Goal: Transaction & Acquisition: Download file/media

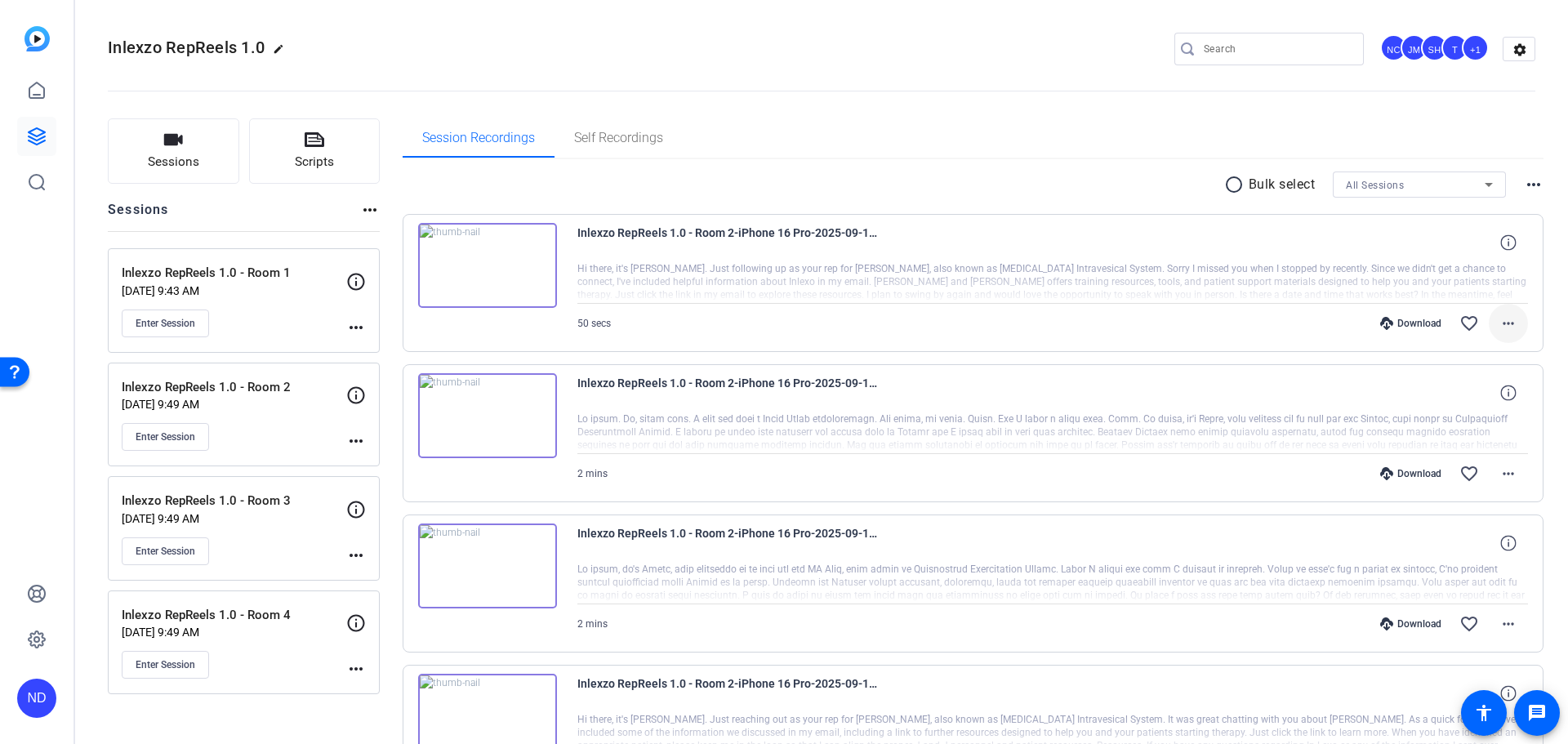
click at [1505, 317] on mat-icon "more_horiz" at bounding box center [1508, 323] width 20 height 20
click at [1468, 359] on span "Download Original" at bounding box center [1455, 358] width 98 height 20
click at [1499, 476] on mat-icon "more_horiz" at bounding box center [1508, 473] width 20 height 20
click at [1445, 503] on span "Download Original" at bounding box center [1455, 507] width 98 height 20
click at [1510, 622] on span at bounding box center [1508, 624] width 39 height 39
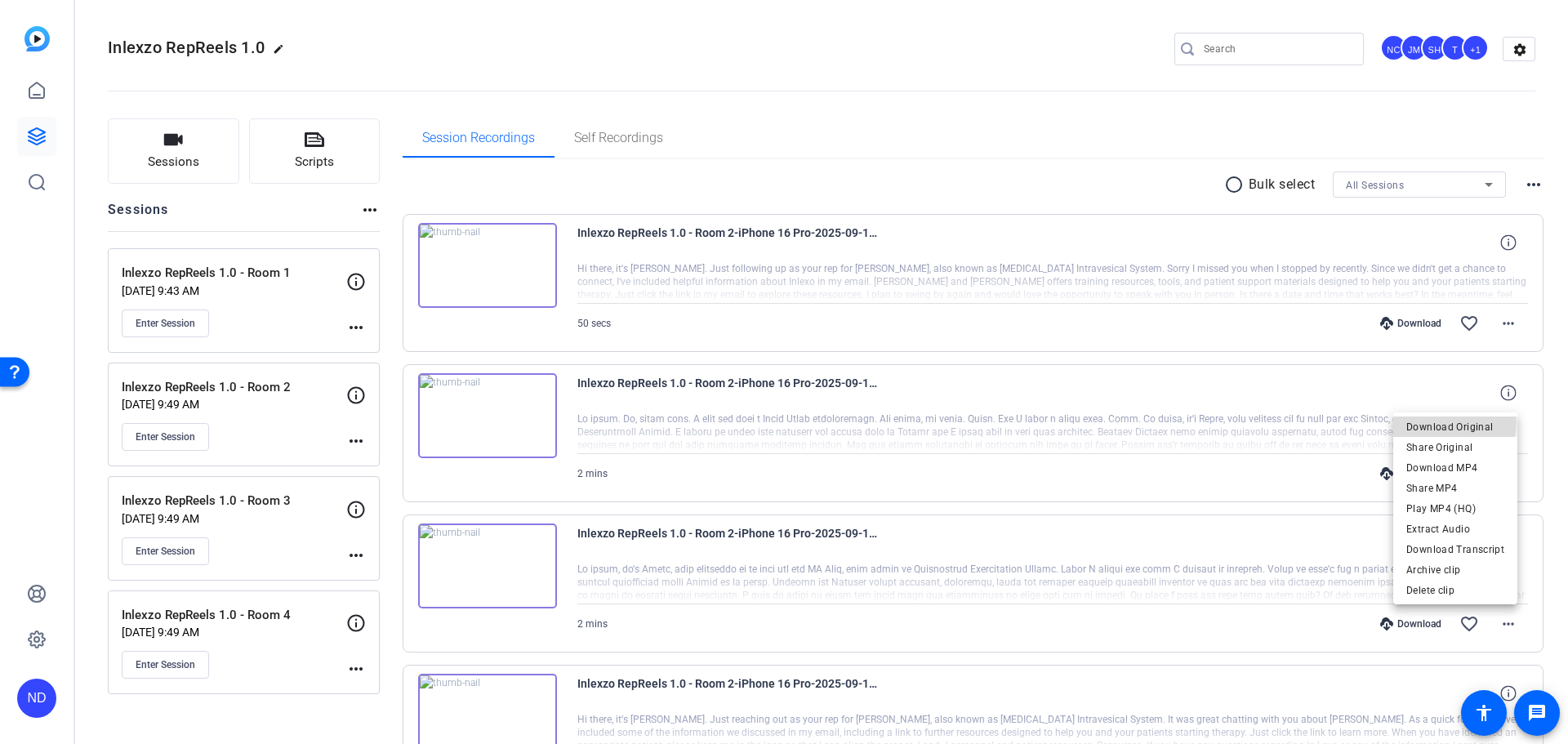
click at [1452, 424] on span "Download Original" at bounding box center [1455, 427] width 98 height 20
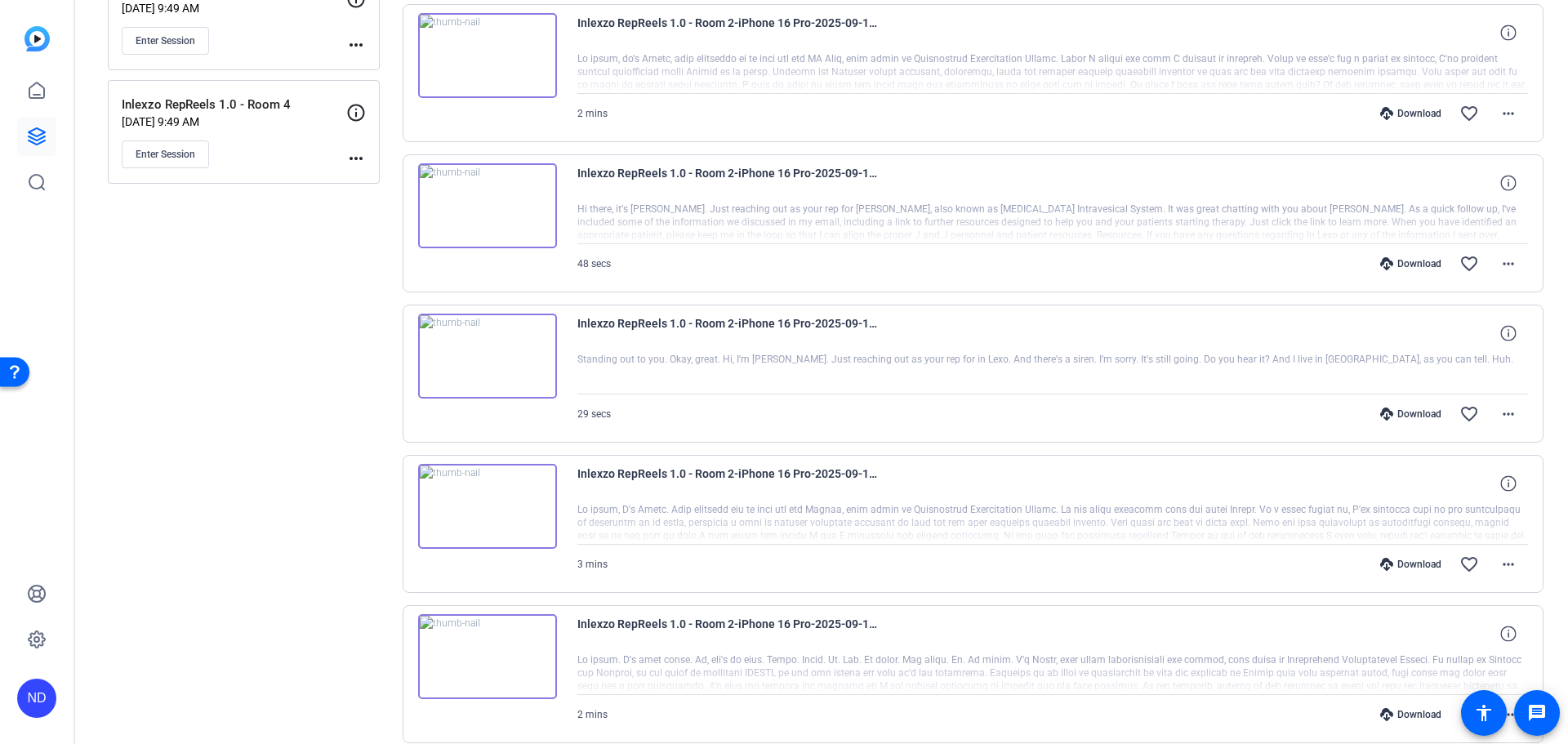
scroll to position [680, 0]
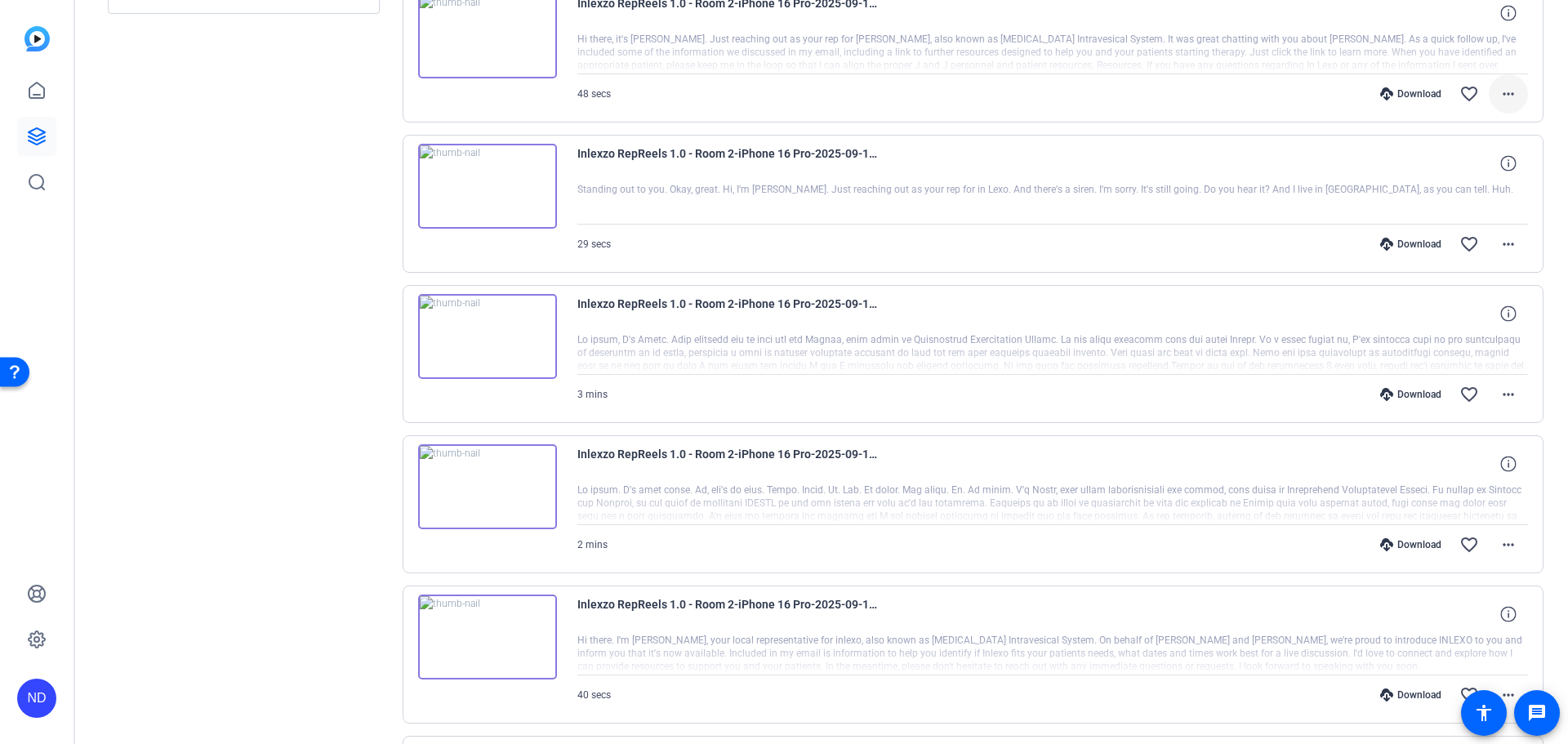
click at [1500, 102] on button "more_horiz" at bounding box center [1508, 94] width 39 height 39
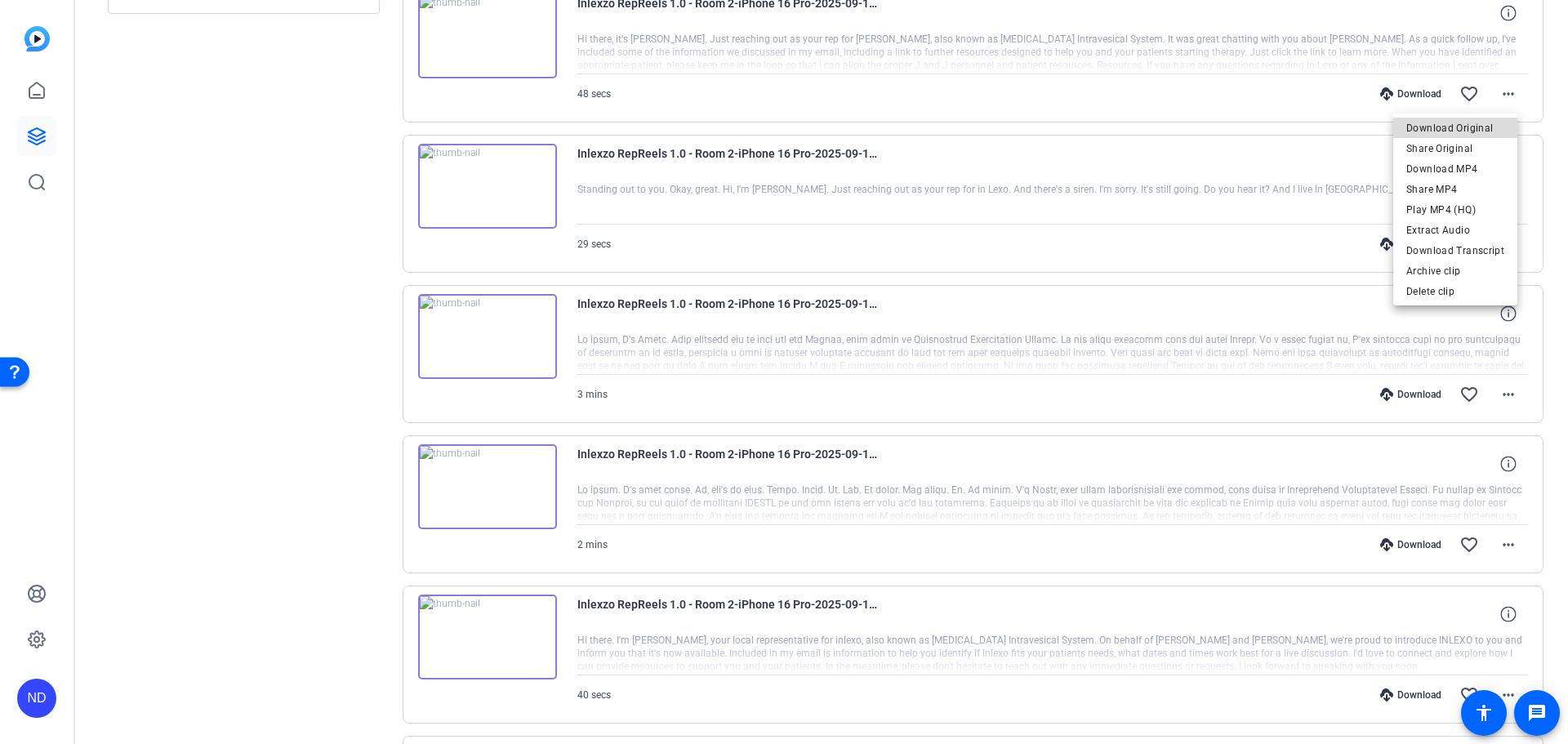
click at [1475, 131] on span "Download Original" at bounding box center [1455, 128] width 98 height 20
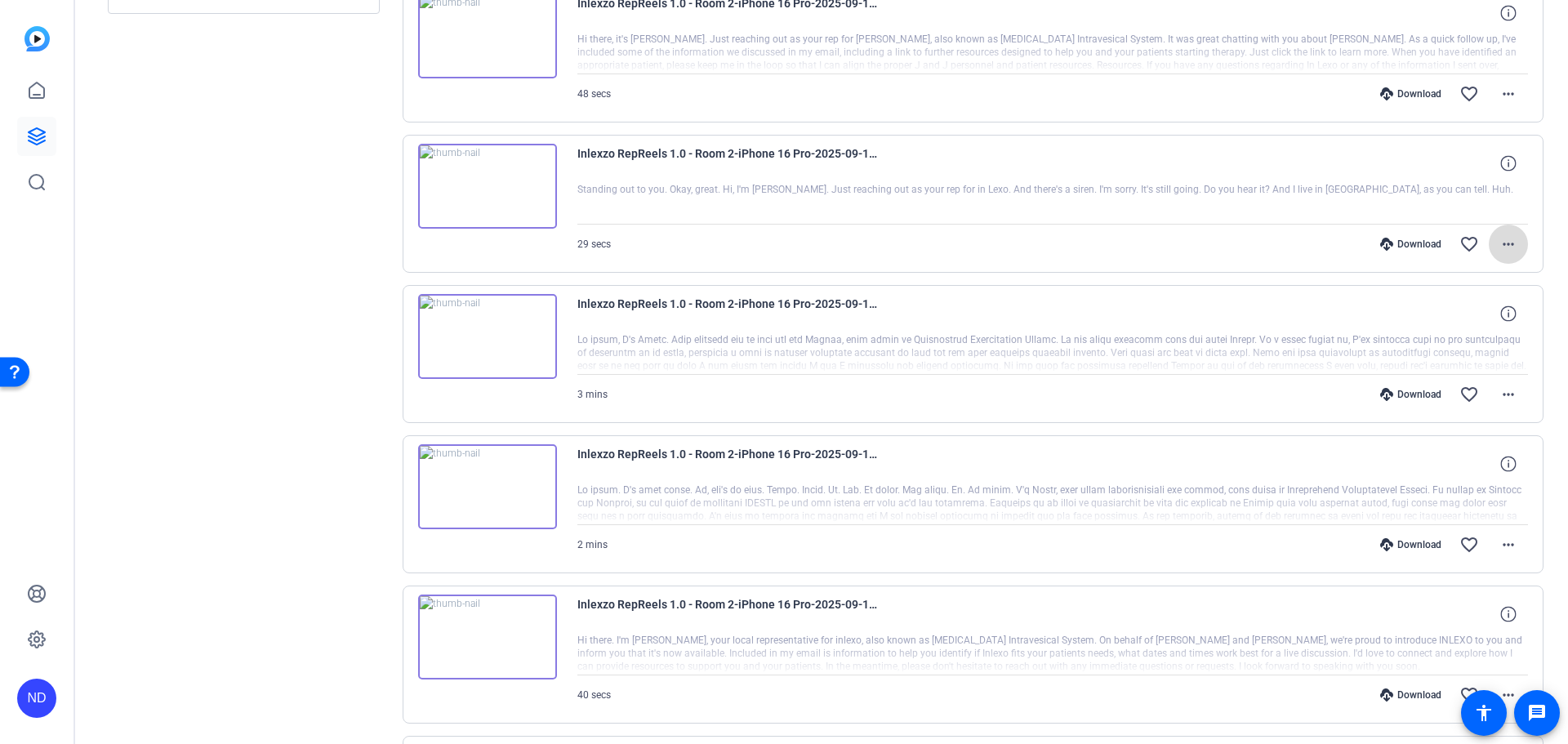
click at [1498, 245] on mat-icon "more_horiz" at bounding box center [1508, 244] width 20 height 20
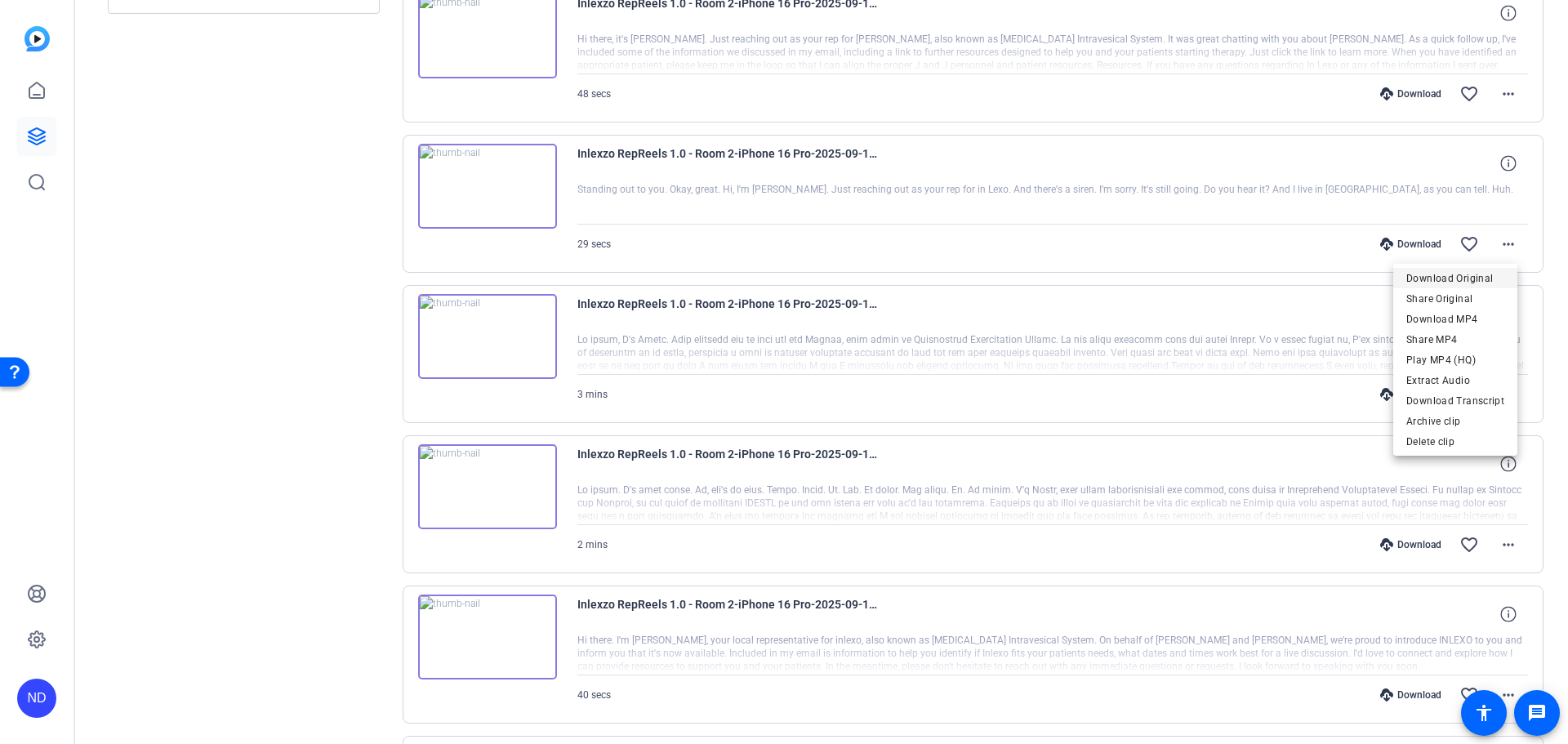
click at [1469, 271] on span "Download Original" at bounding box center [1455, 277] width 98 height 20
click at [1498, 399] on mat-icon "more_horiz" at bounding box center [1508, 395] width 20 height 20
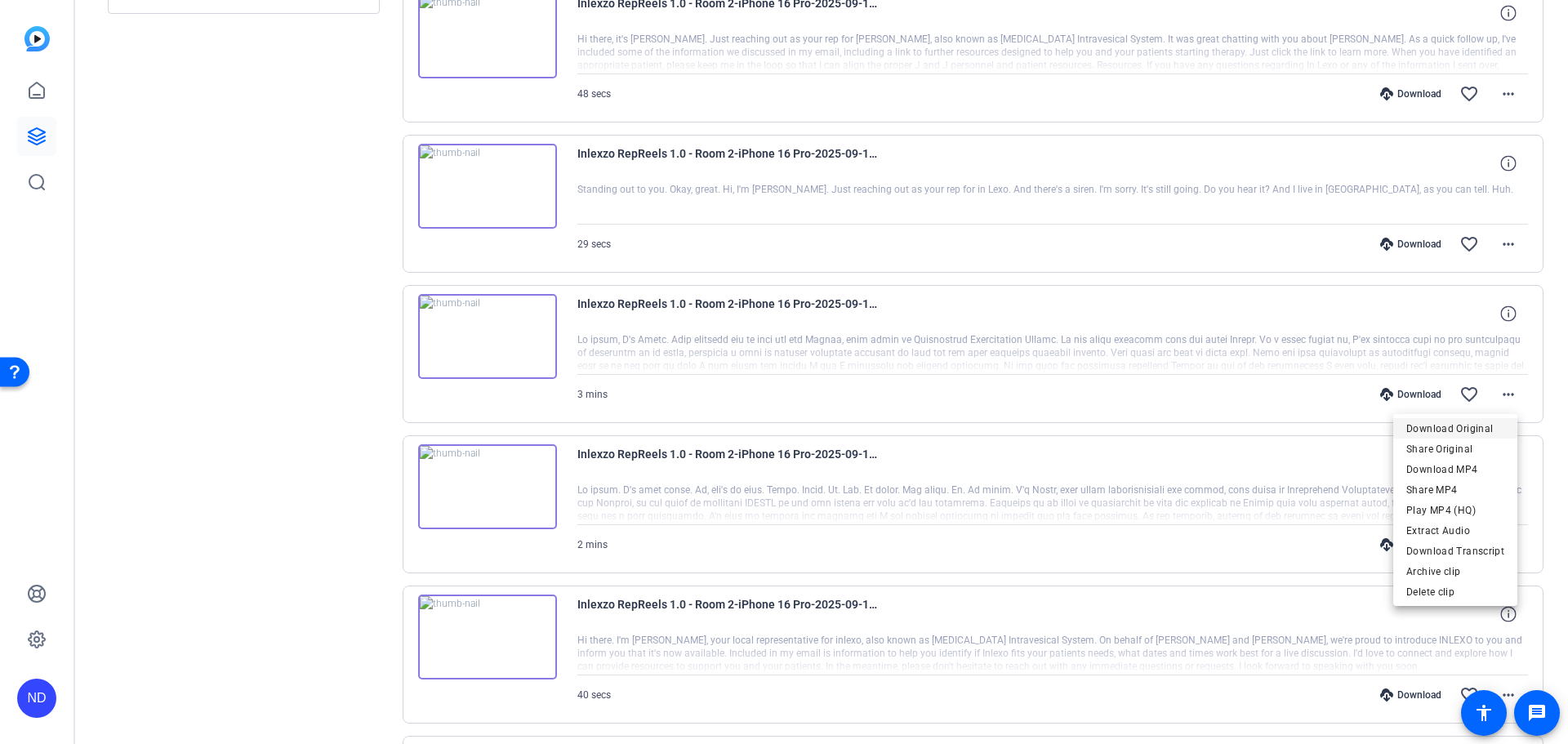
click at [1474, 423] on span "Download Original" at bounding box center [1455, 428] width 98 height 20
click at [1498, 537] on mat-icon "more_horiz" at bounding box center [1508, 544] width 20 height 20
click at [1424, 341] on span "Download Original" at bounding box center [1455, 347] width 98 height 20
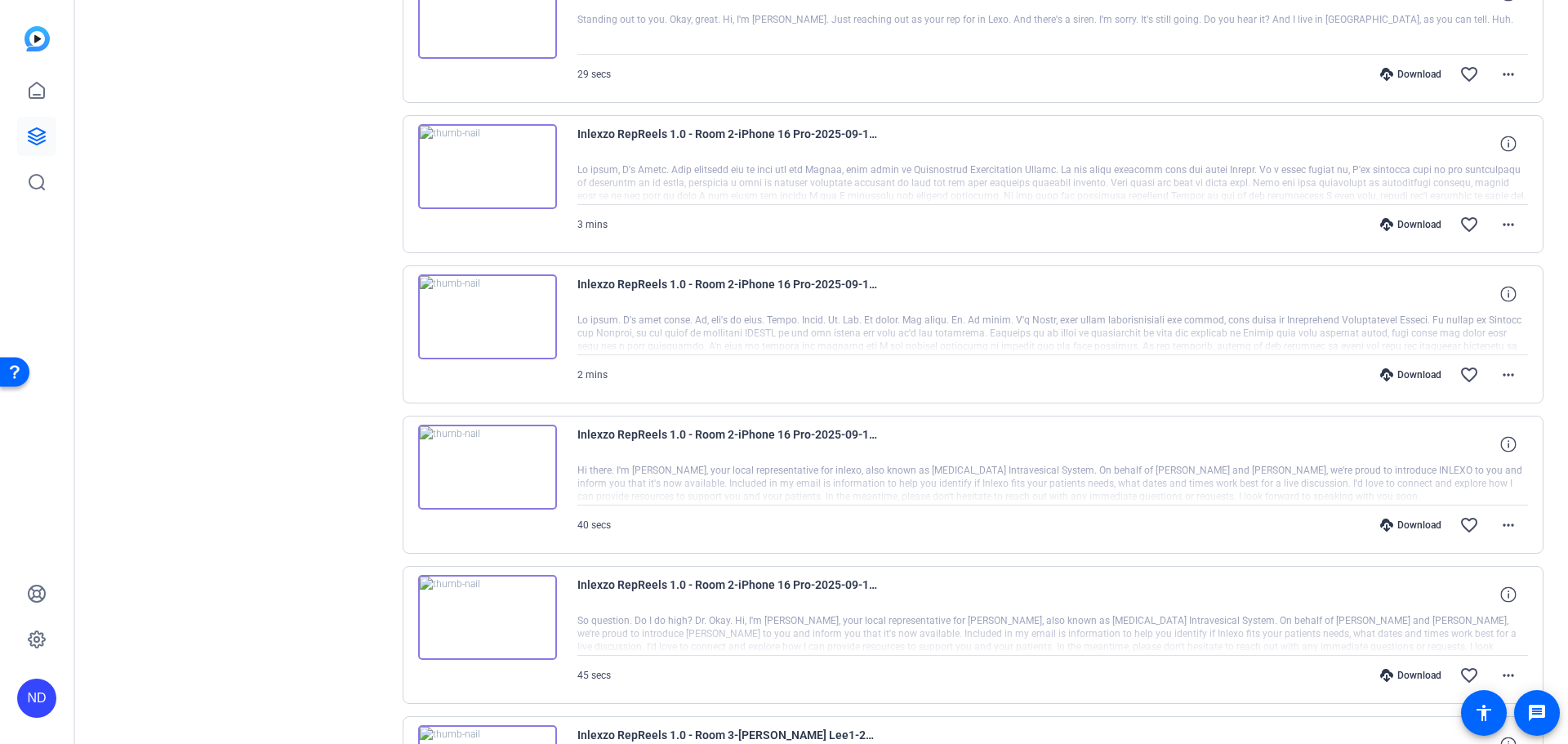
scroll to position [1021, 0]
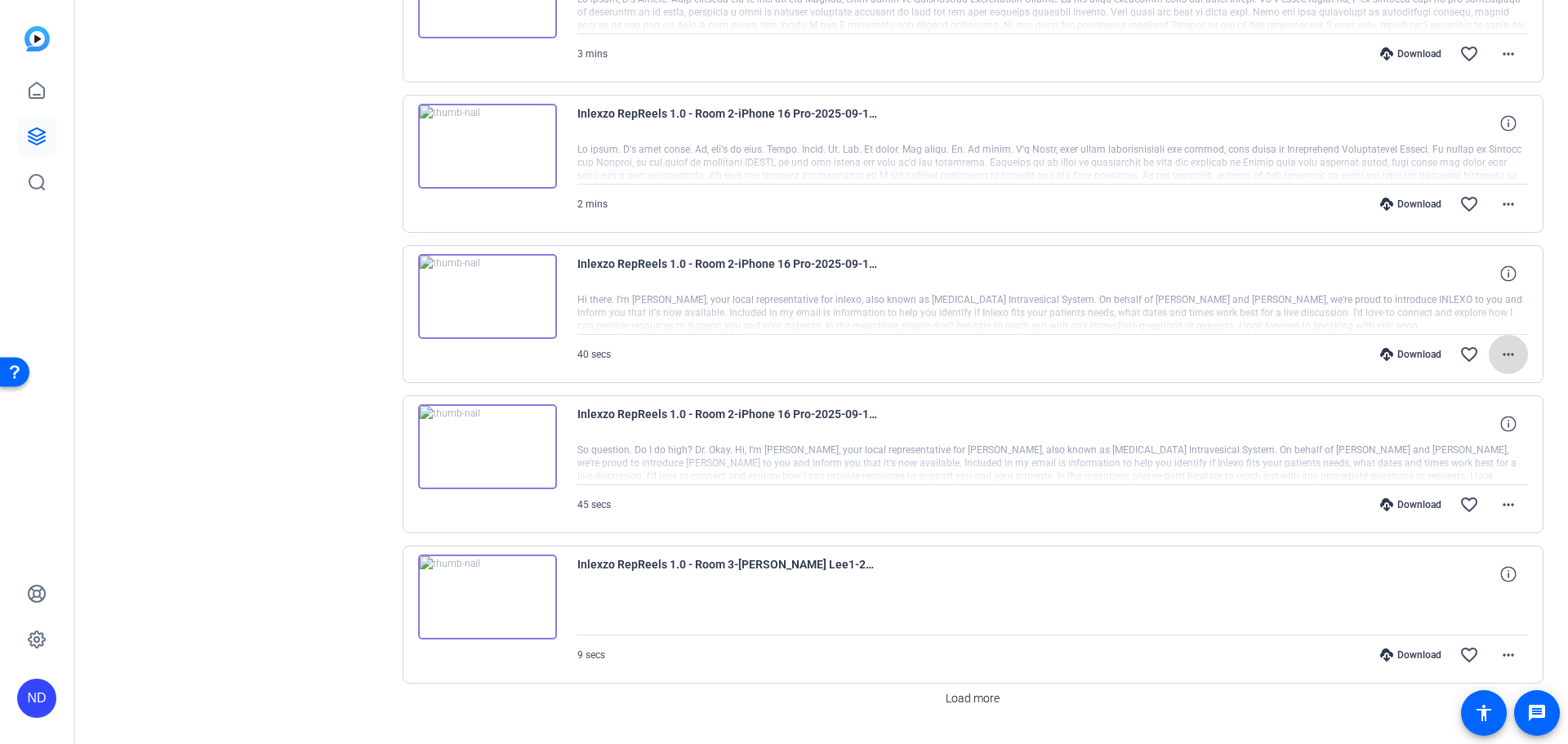
click at [1500, 356] on mat-icon "more_horiz" at bounding box center [1508, 354] width 20 height 20
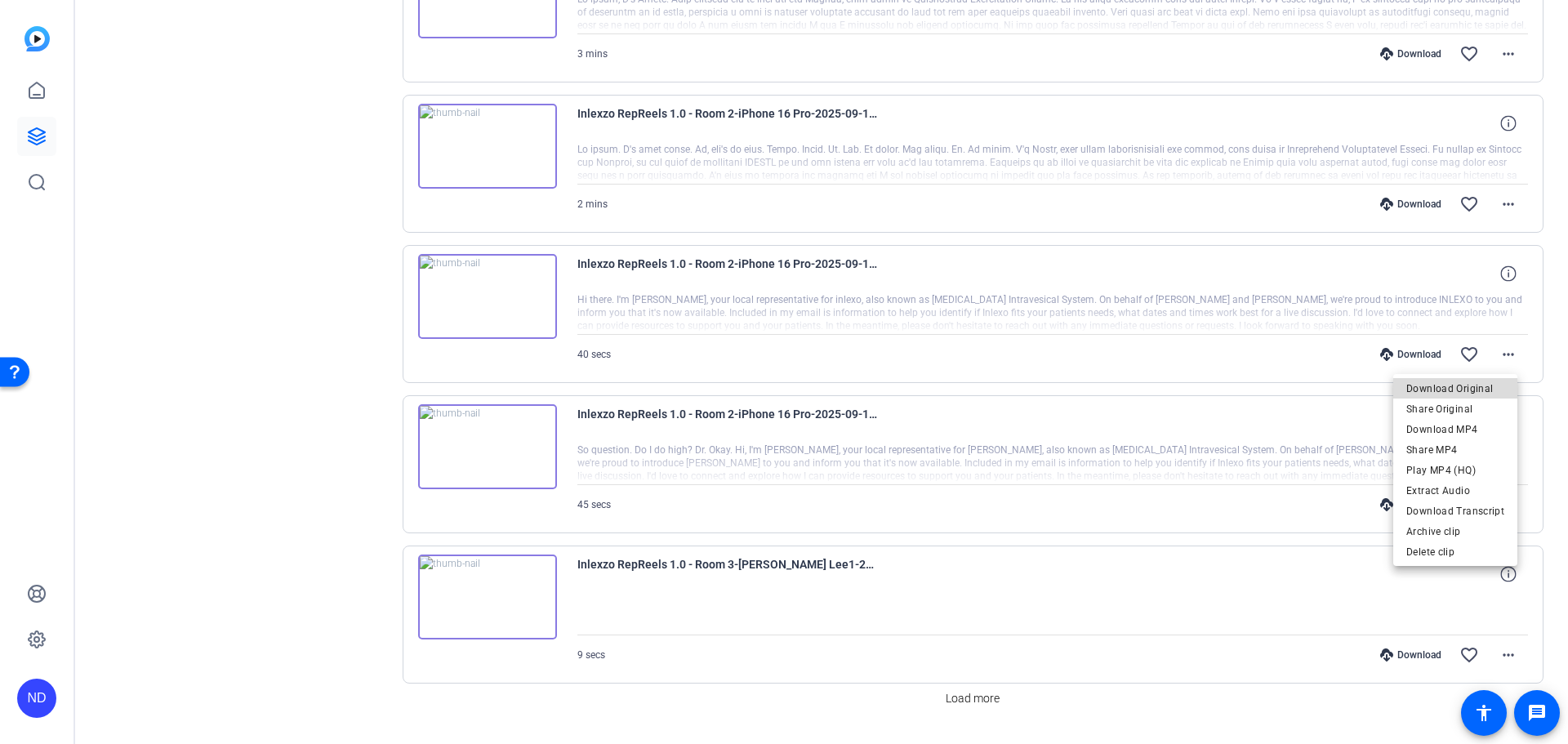
click at [1463, 386] on span "Download Original" at bounding box center [1455, 389] width 98 height 20
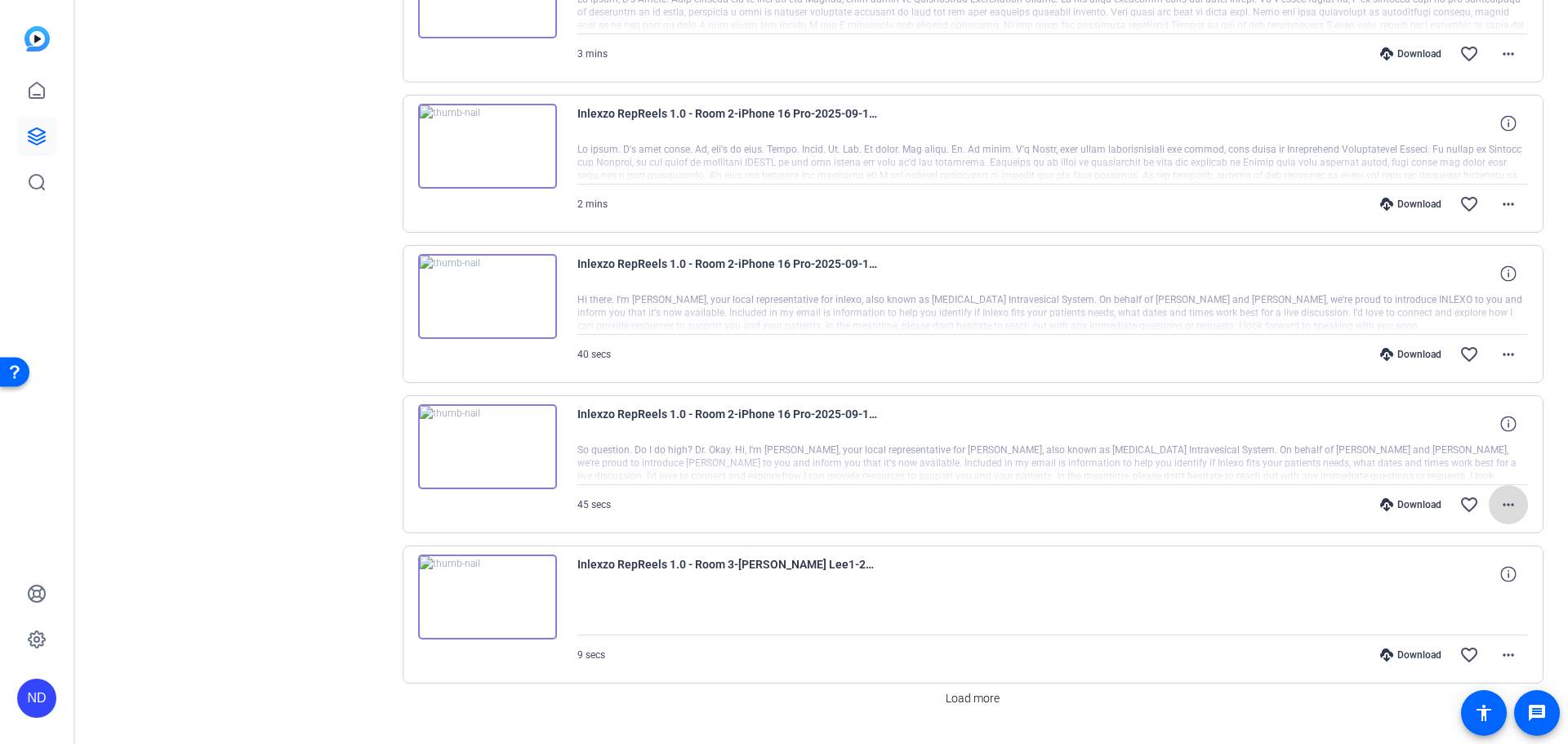
click at [1498, 499] on mat-icon "more_horiz" at bounding box center [1508, 504] width 20 height 20
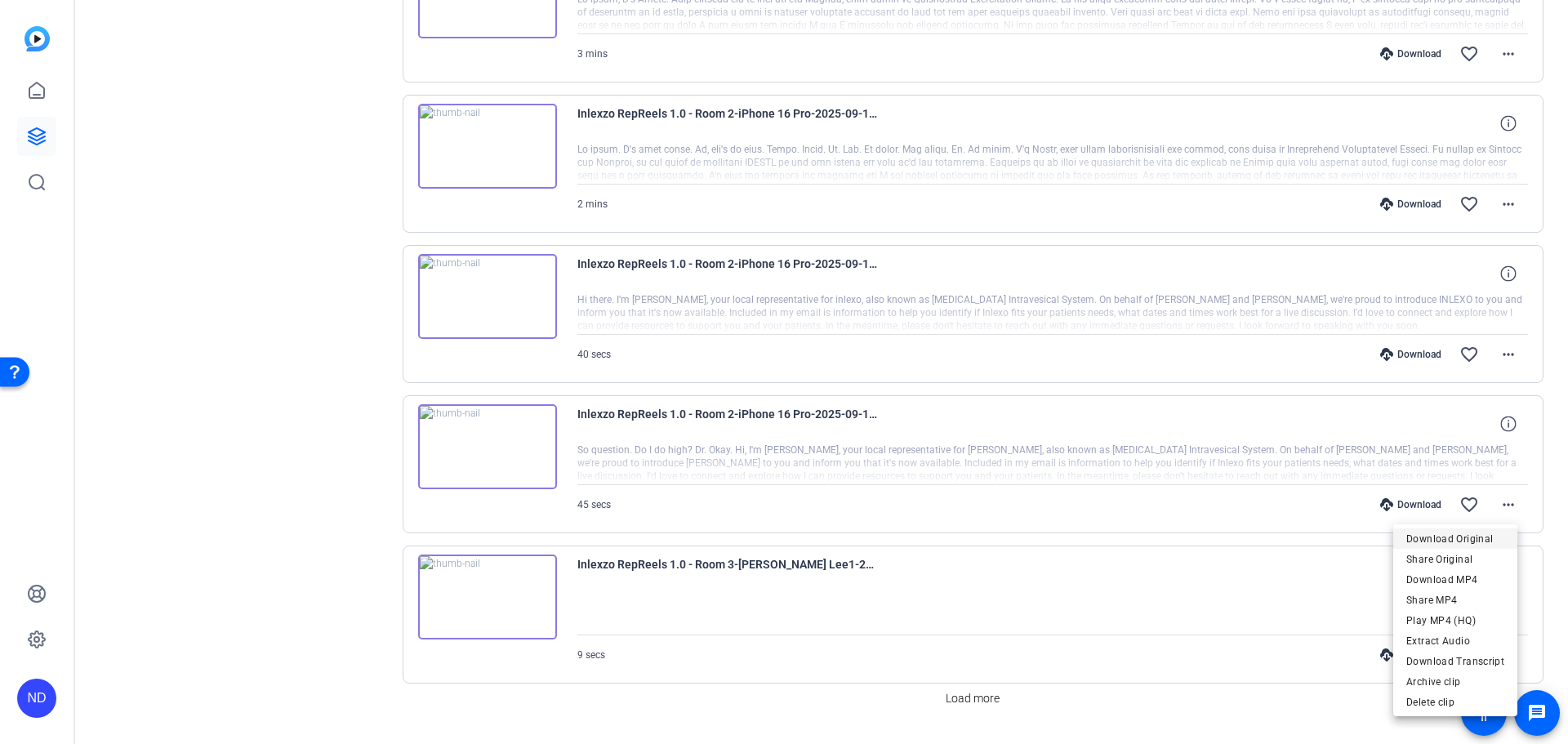
click at [1433, 532] on span "Download Original" at bounding box center [1455, 539] width 98 height 20
